Goal: Task Accomplishment & Management: Use online tool/utility

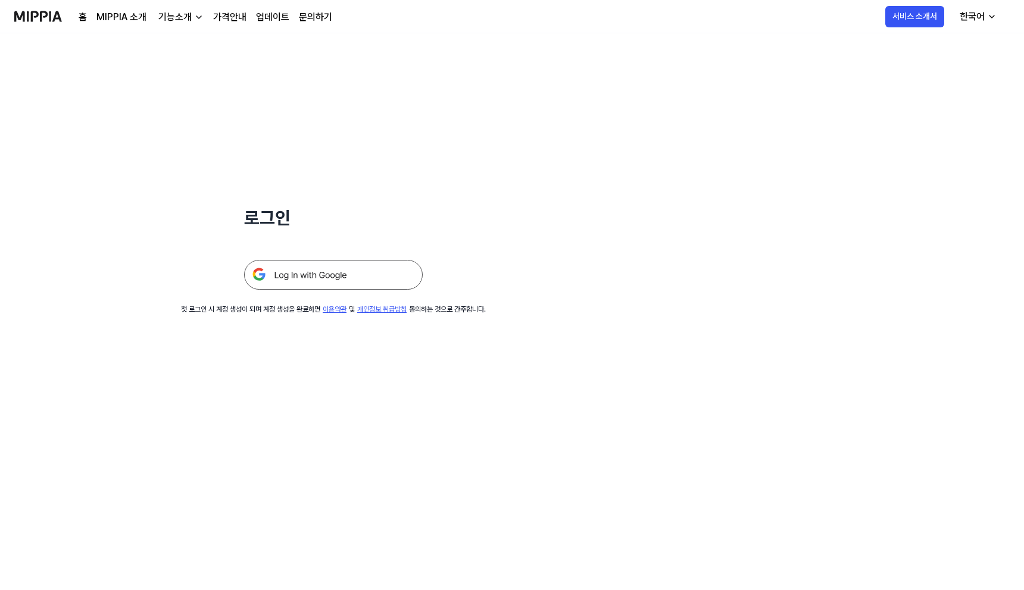
click at [321, 273] on img at bounding box center [333, 275] width 179 height 30
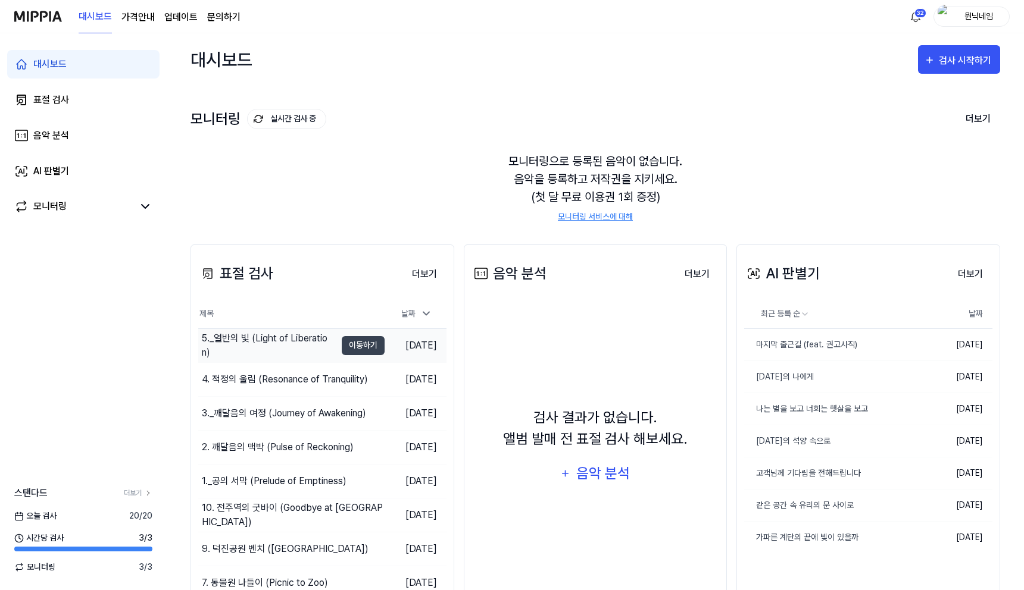
click at [295, 344] on div "5._열반의 빛 (Light of Liberation)" at bounding box center [269, 346] width 134 height 29
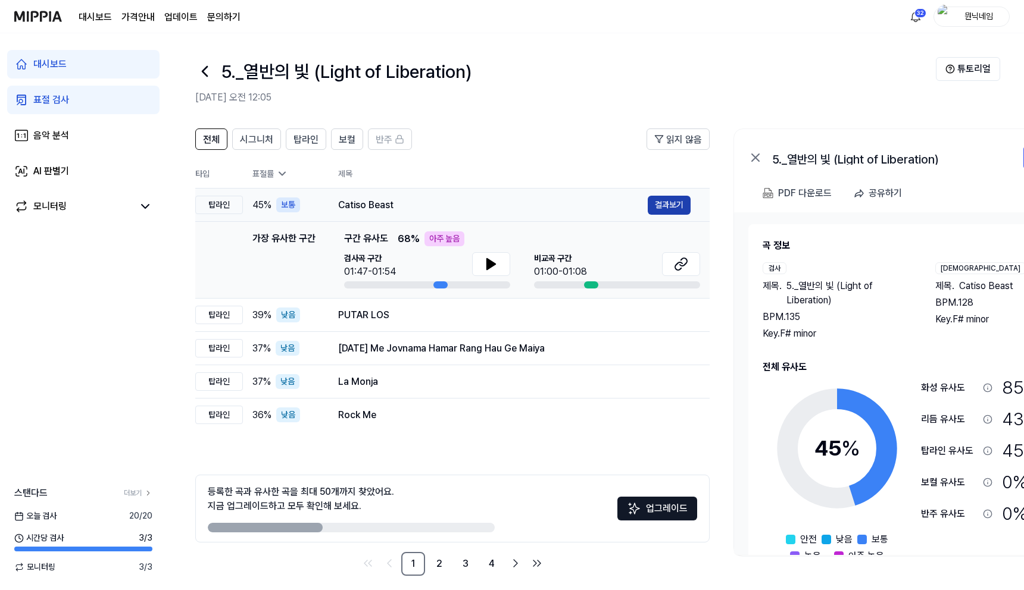
click at [660, 207] on button "결과보기" at bounding box center [669, 205] width 43 height 19
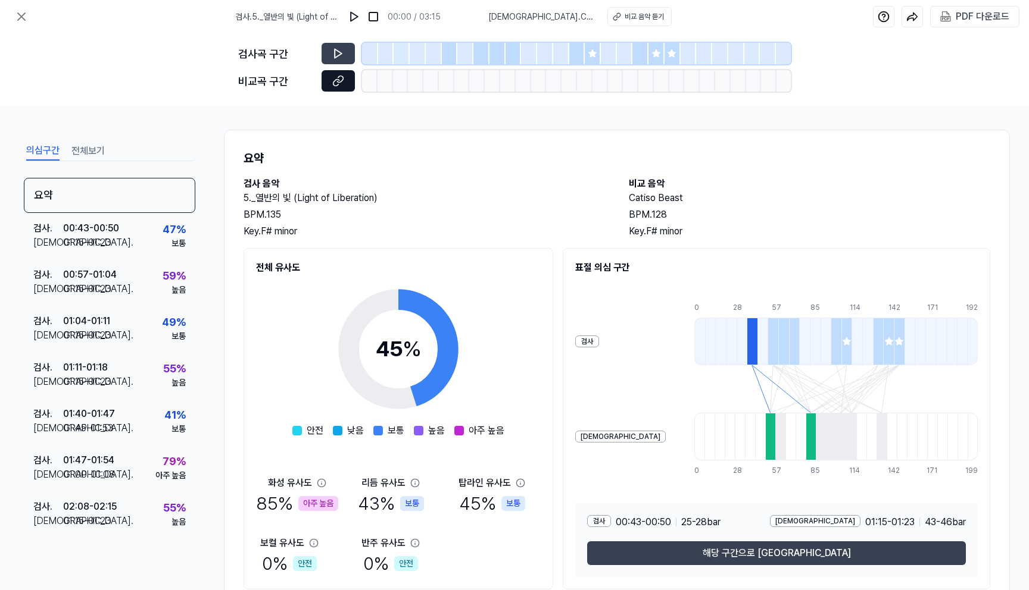
click at [333, 77] on icon at bounding box center [338, 81] width 12 height 12
